Goal: Find specific page/section: Find specific page/section

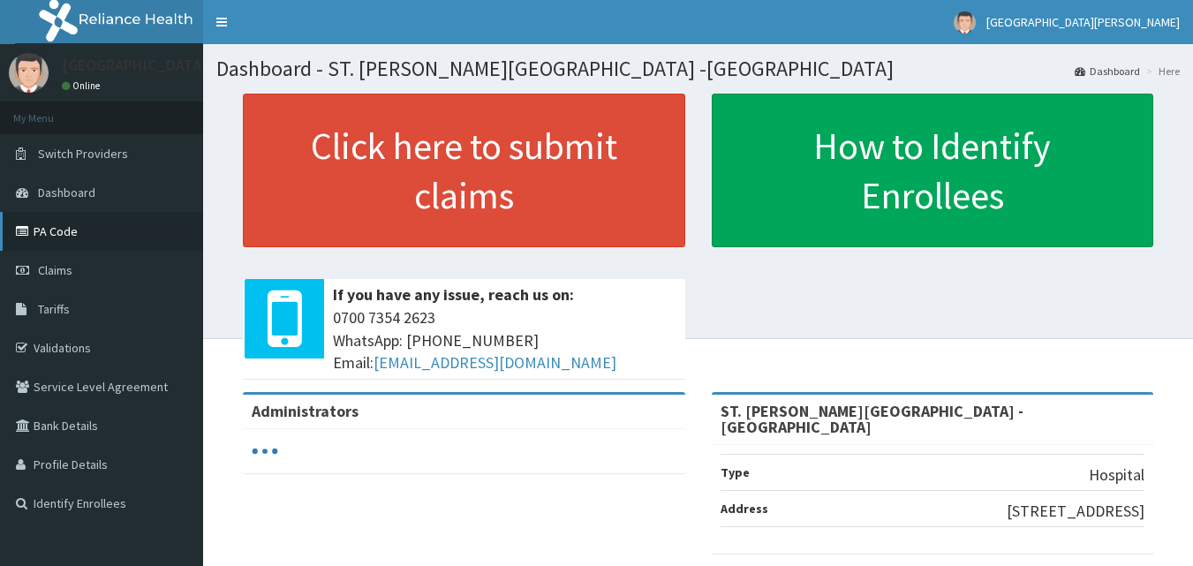
click at [123, 236] on link "PA Code" at bounding box center [101, 231] width 203 height 39
drag, startPoint x: 68, startPoint y: 224, endPoint x: 79, endPoint y: 225, distance: 10.6
click at [70, 223] on link "PA Code" at bounding box center [101, 231] width 203 height 39
click at [68, 233] on link "PA Code" at bounding box center [101, 231] width 203 height 39
